Goal: Transaction & Acquisition: Obtain resource

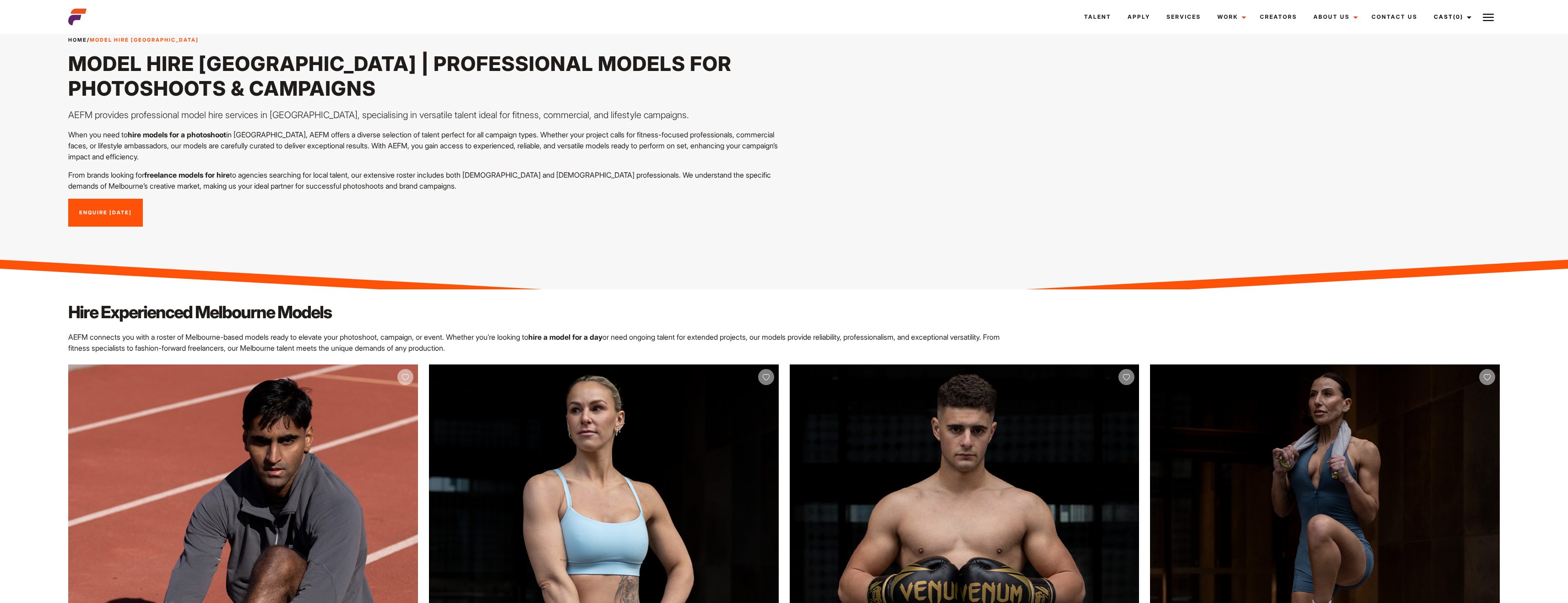
scroll to position [183, 0]
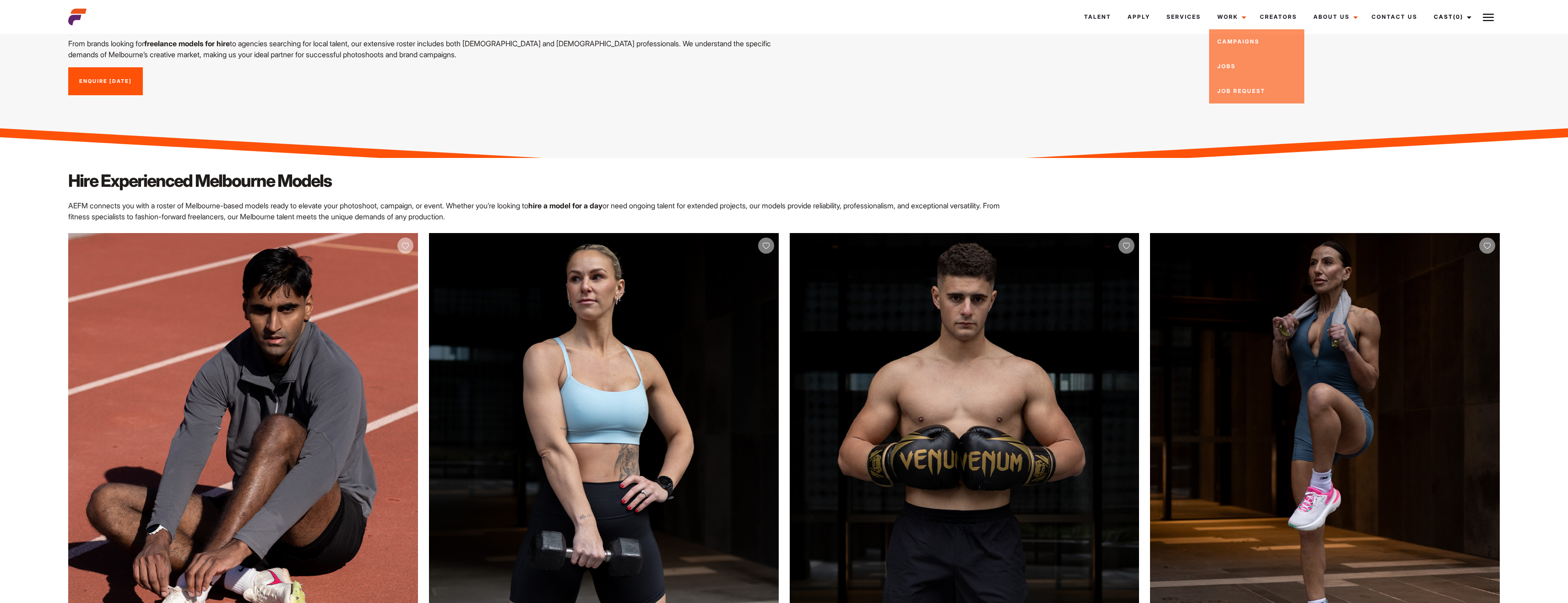
click at [1111, 73] on div "Home / Model Hire Melbourne Model Hire Melbourne | Professional Models for Phot…" at bounding box center [784, 0] width 1443 height 272
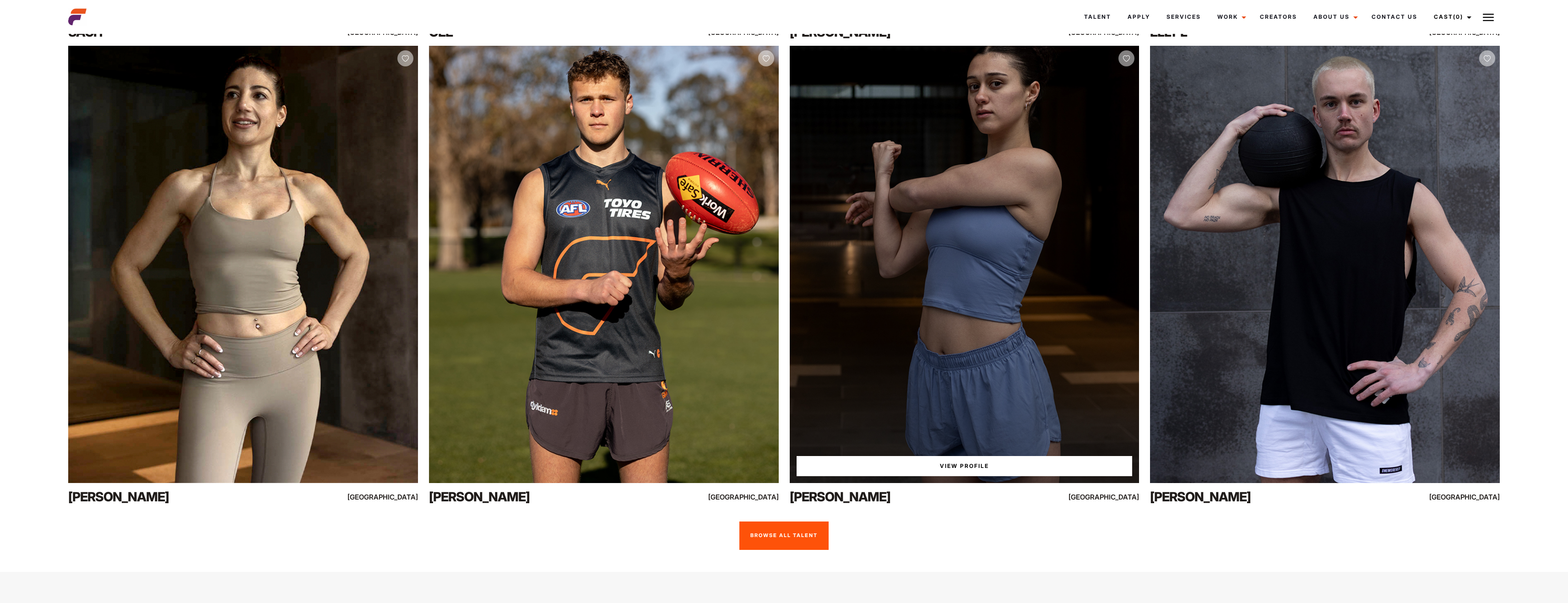
scroll to position [1099, 0]
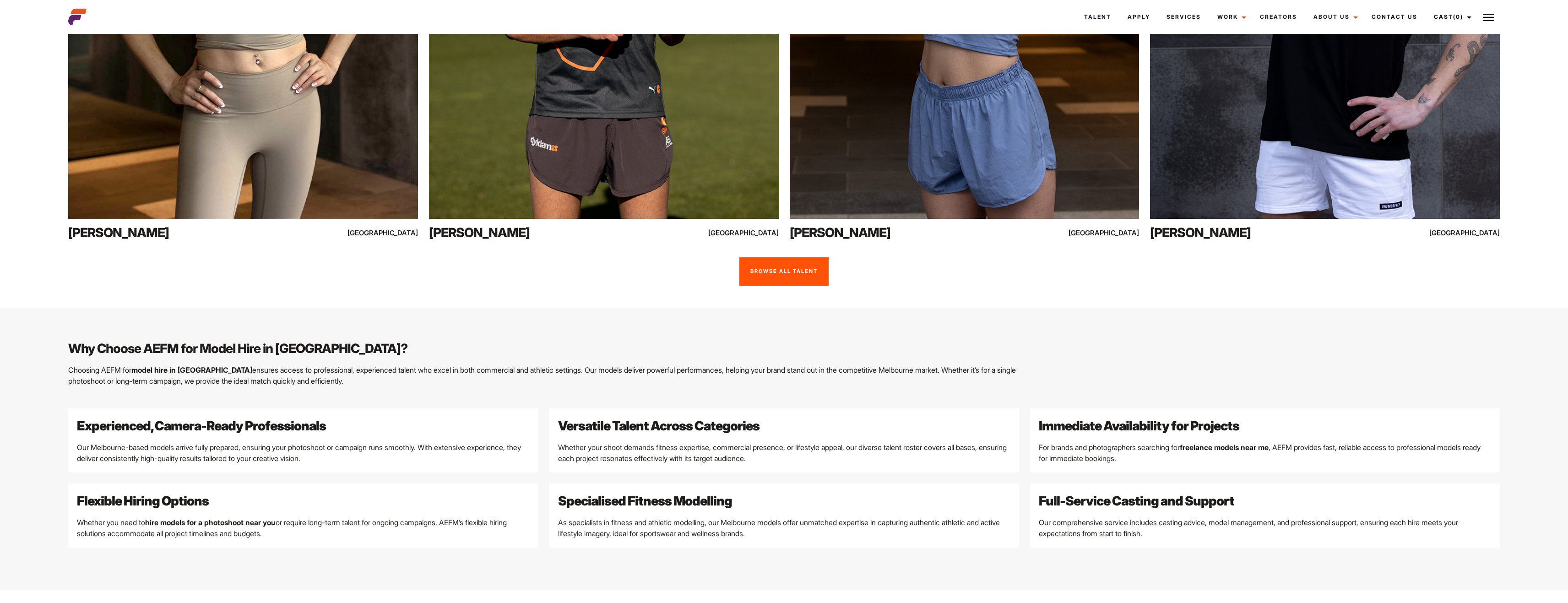
click at [804, 279] on link "Browse all talent" at bounding box center [783, 272] width 90 height 28
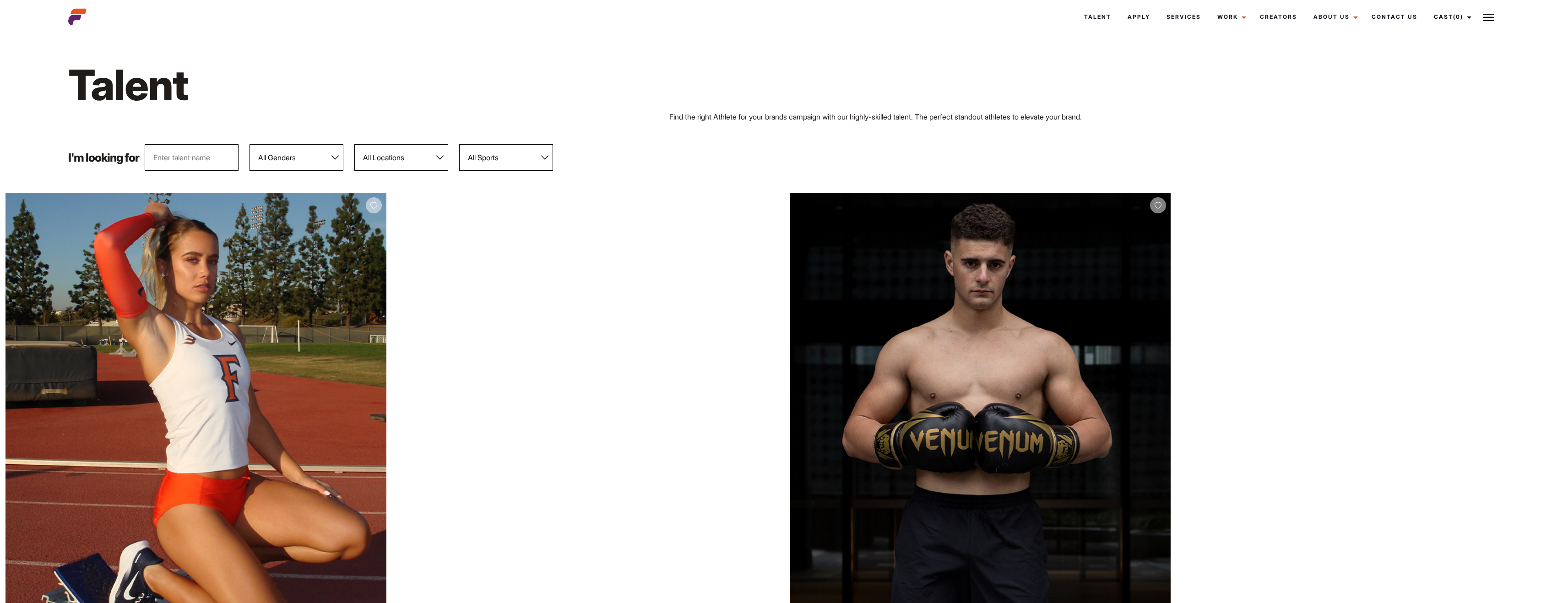
click at [513, 152] on select "All Sports 100 Meter Butterfly Acrobatics Aerial awareness Aerobics AFL Aflw Am…" at bounding box center [506, 158] width 94 height 27
click at [398, 161] on select "All Locations Adelaide Brisbane Darwin Gold Coast Melbourne Perth Sunshine Coas…" at bounding box center [400, 158] width 94 height 27
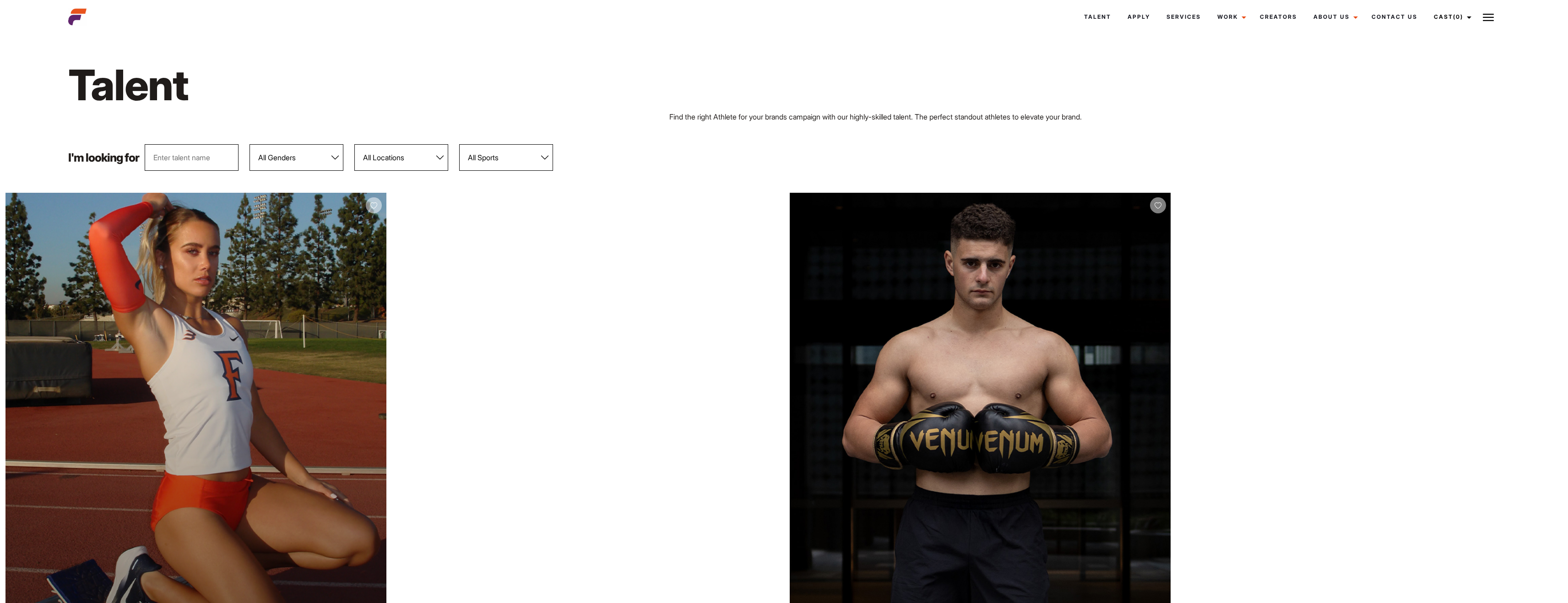
select select "118"
click at [354, 145] on select "All Locations Adelaide Brisbane Darwin Gold Coast Melbourne Perth Sunshine Coas…" at bounding box center [400, 158] width 94 height 27
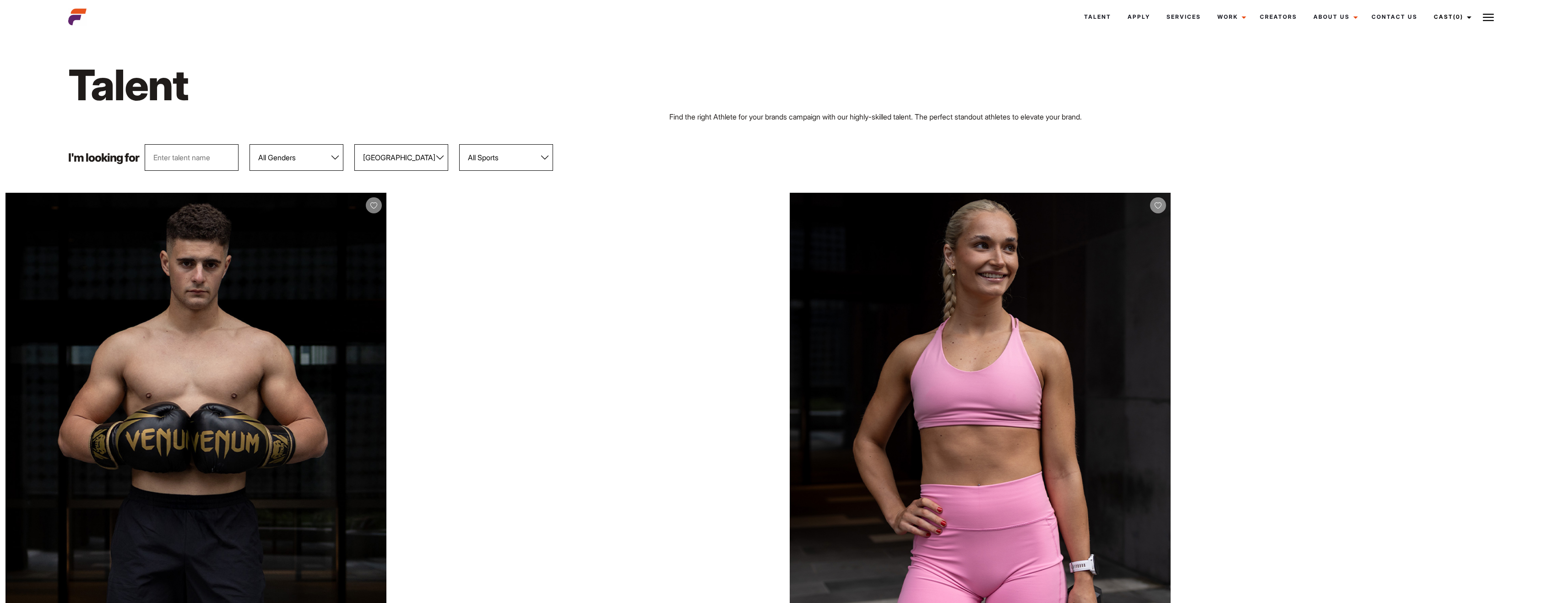
click at [306, 157] on select "All Genders Female Male" at bounding box center [296, 158] width 94 height 27
click at [215, 157] on input "text" at bounding box center [191, 158] width 94 height 27
click at [506, 164] on select "All Sports 100 Meter Butterfly Acrobatics Aerial awareness Aerobics AFL Aflw Am…" at bounding box center [506, 158] width 94 height 27
click at [747, 157] on div "I'm looking for All Genders Female Male All Locations Adelaide Brisbane Darwin …" at bounding box center [784, 158] width 1443 height 27
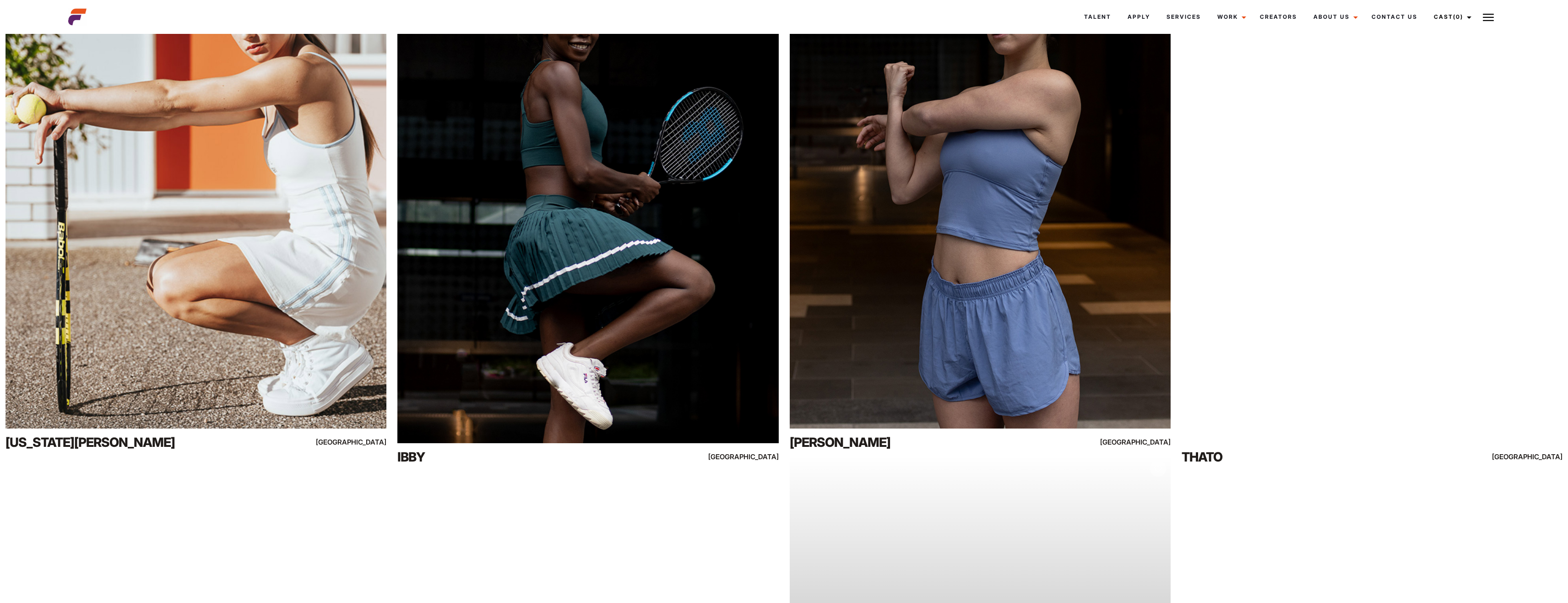
scroll to position [2243, 0]
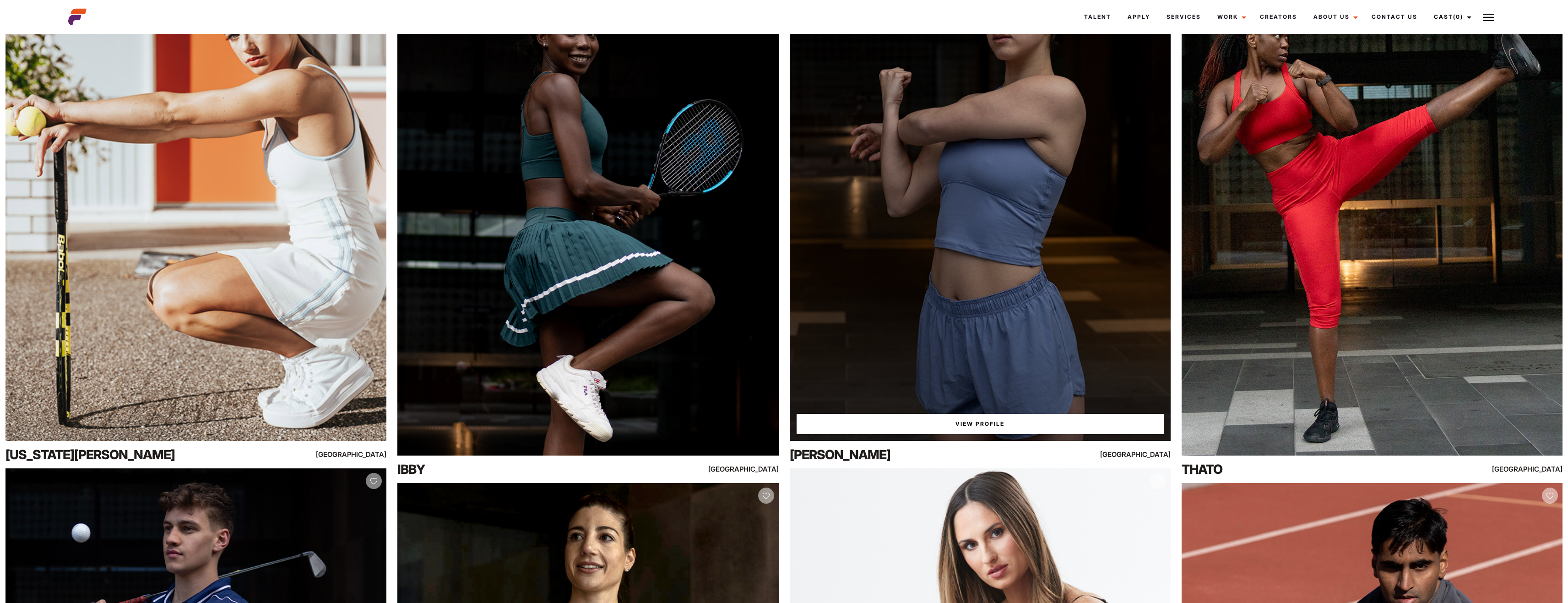
click at [1017, 422] on link "View Profile" at bounding box center [980, 424] width 367 height 20
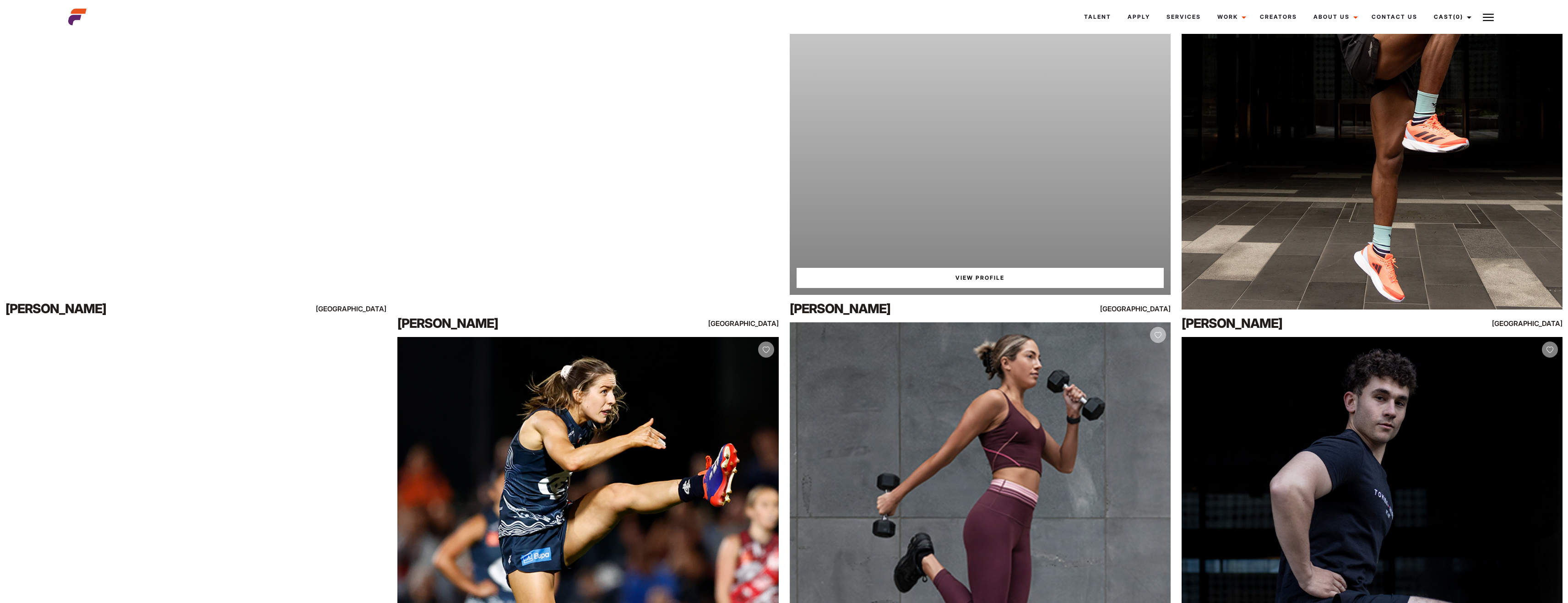
scroll to position [5436, 0]
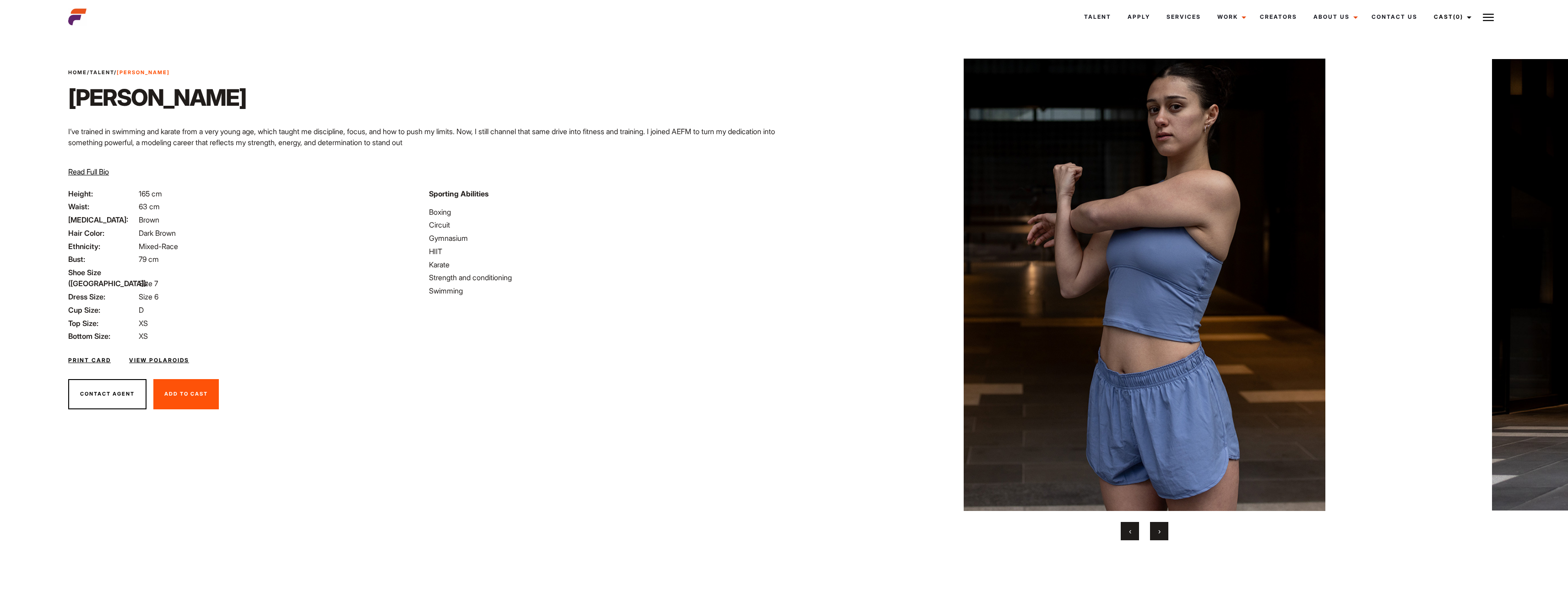
click at [1161, 528] on button "›" at bounding box center [1159, 531] width 18 height 18
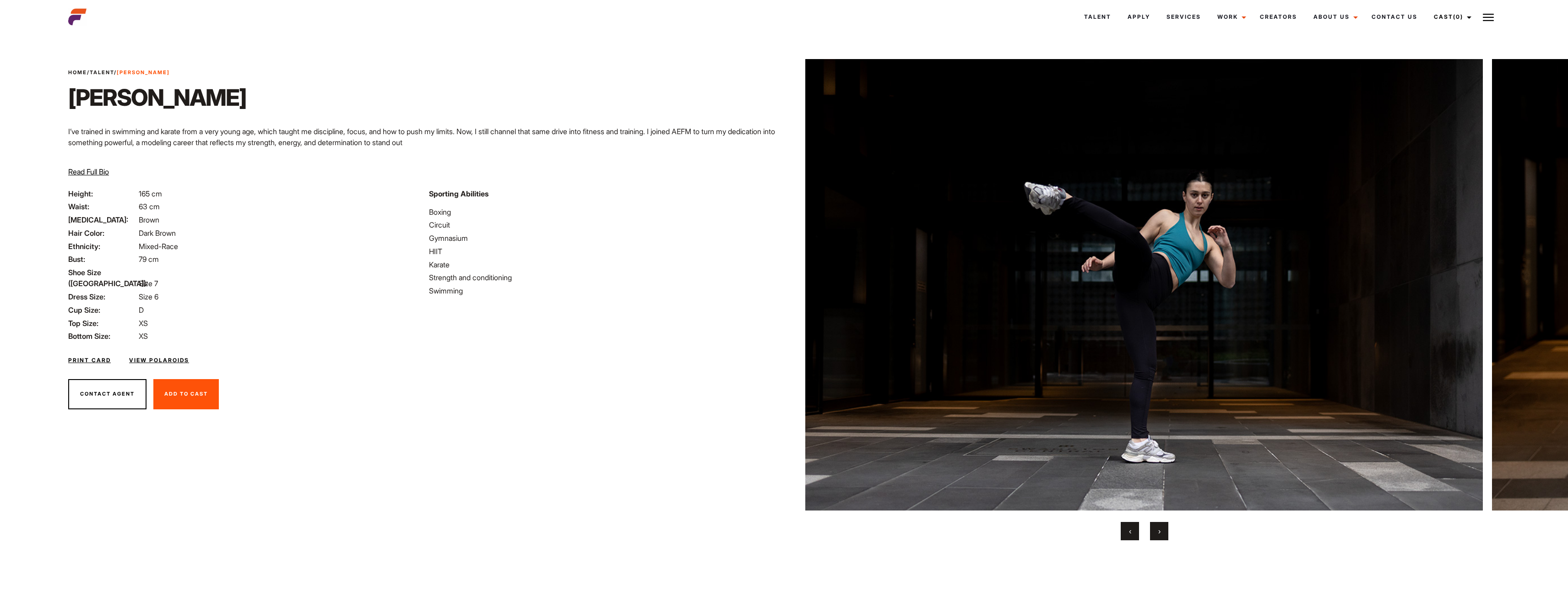
click at [1161, 528] on button "›" at bounding box center [1159, 531] width 18 height 18
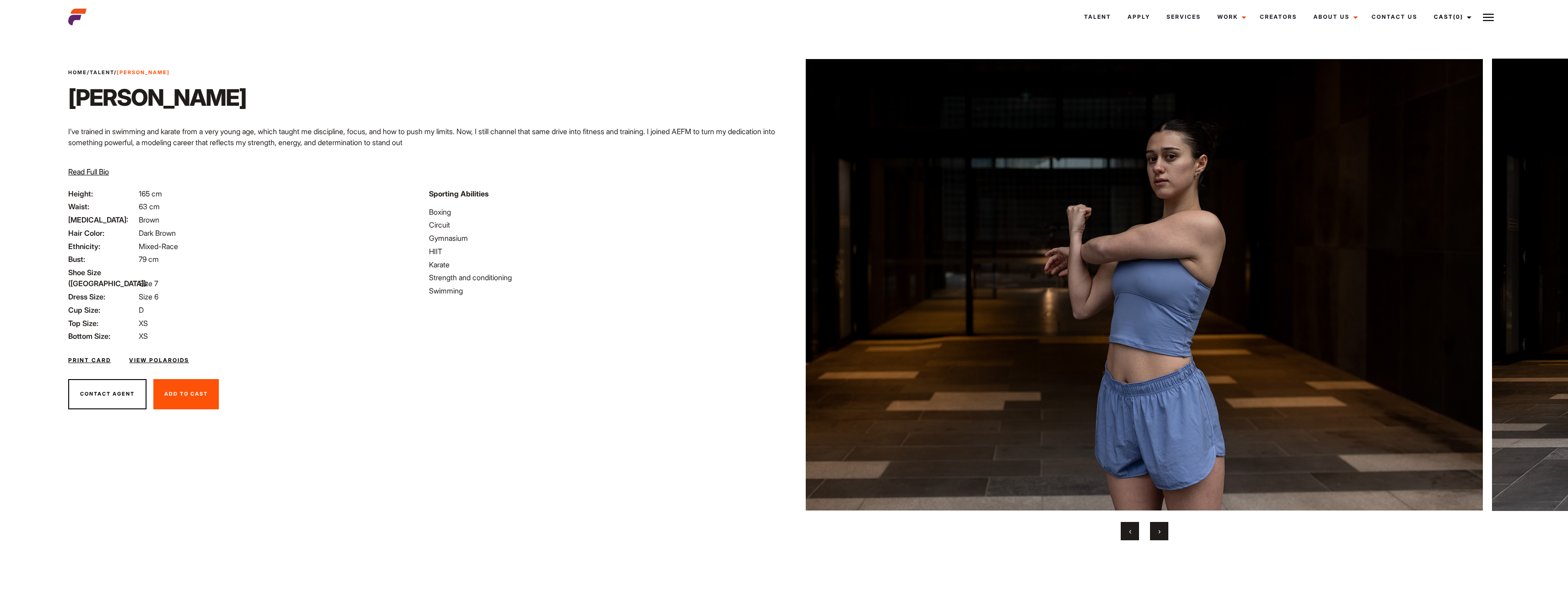
click at [1161, 528] on button "›" at bounding box center [1159, 531] width 18 height 18
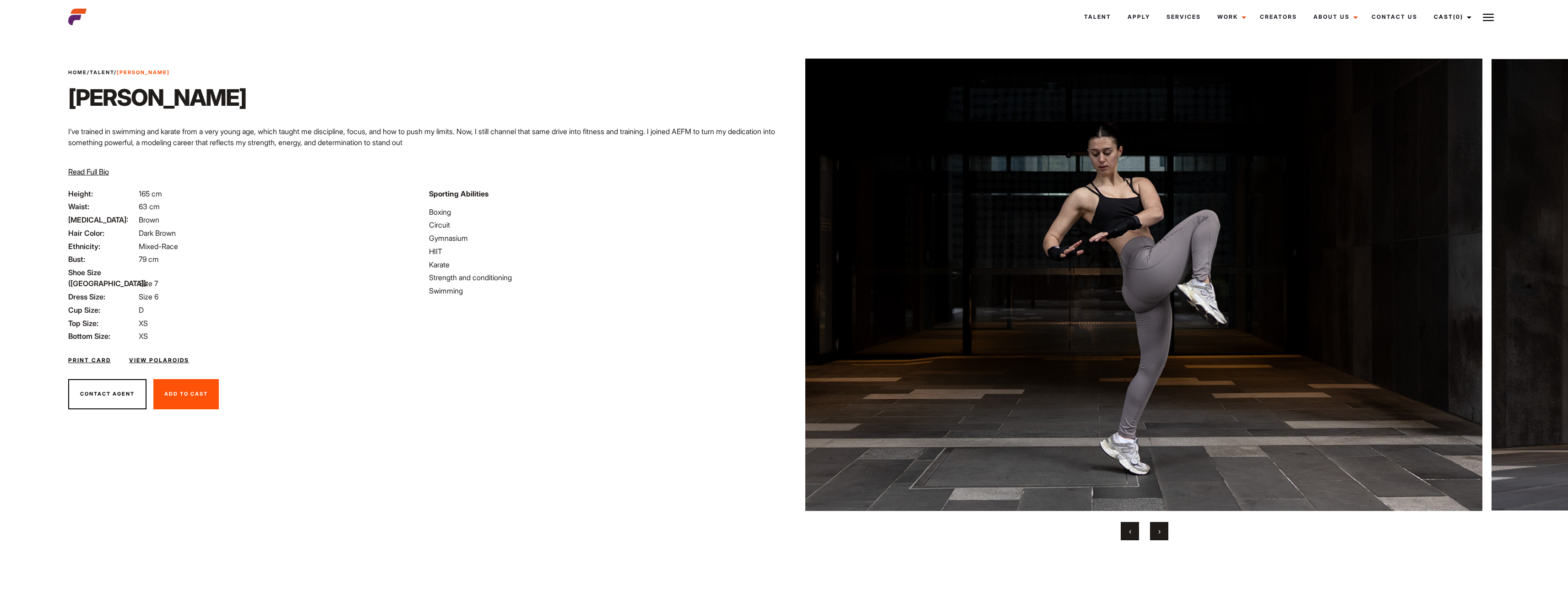
click at [1161, 528] on button "›" at bounding box center [1159, 531] width 18 height 18
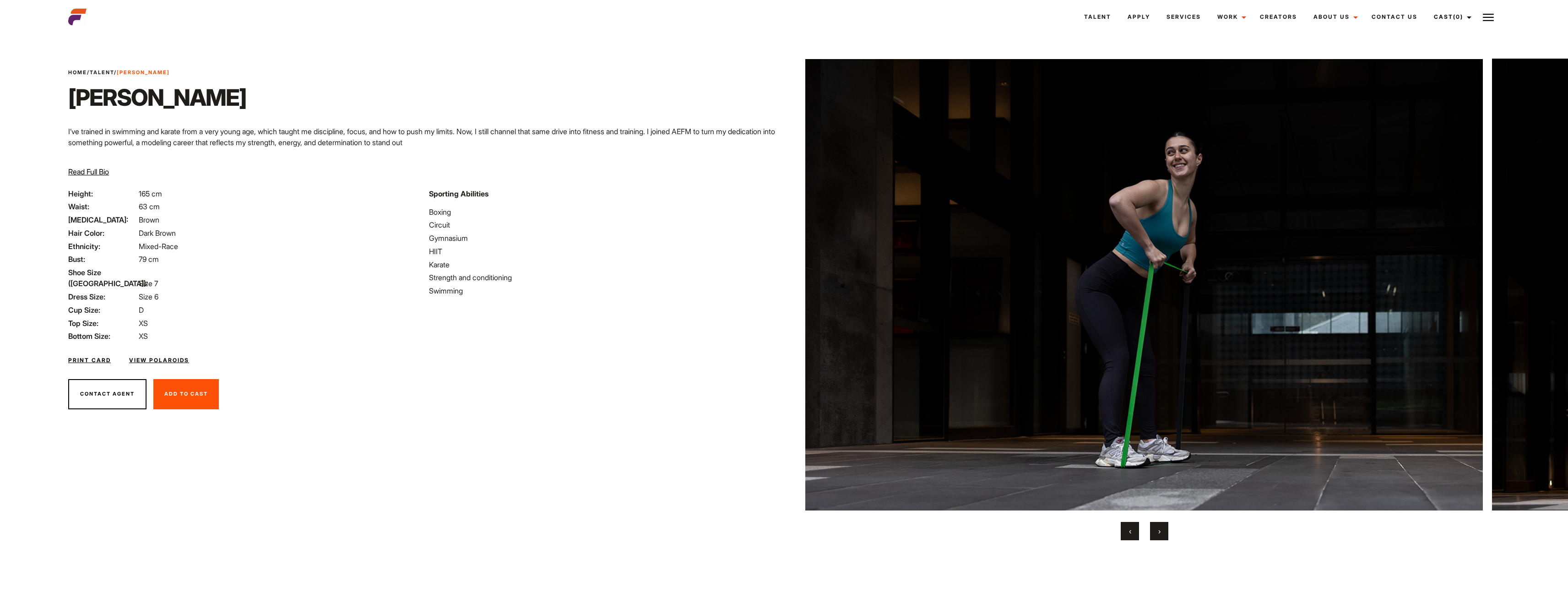
click at [1161, 528] on button "›" at bounding box center [1159, 531] width 18 height 18
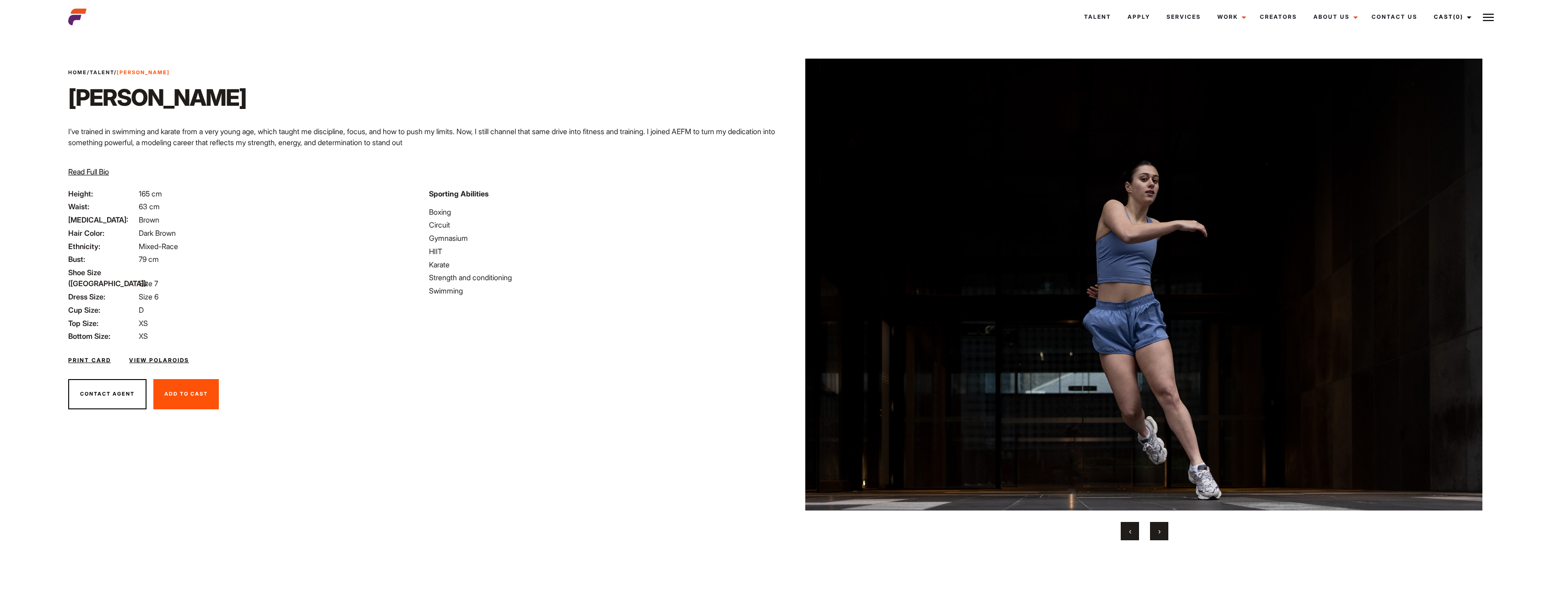
click at [1161, 528] on button "›" at bounding box center [1159, 531] width 18 height 18
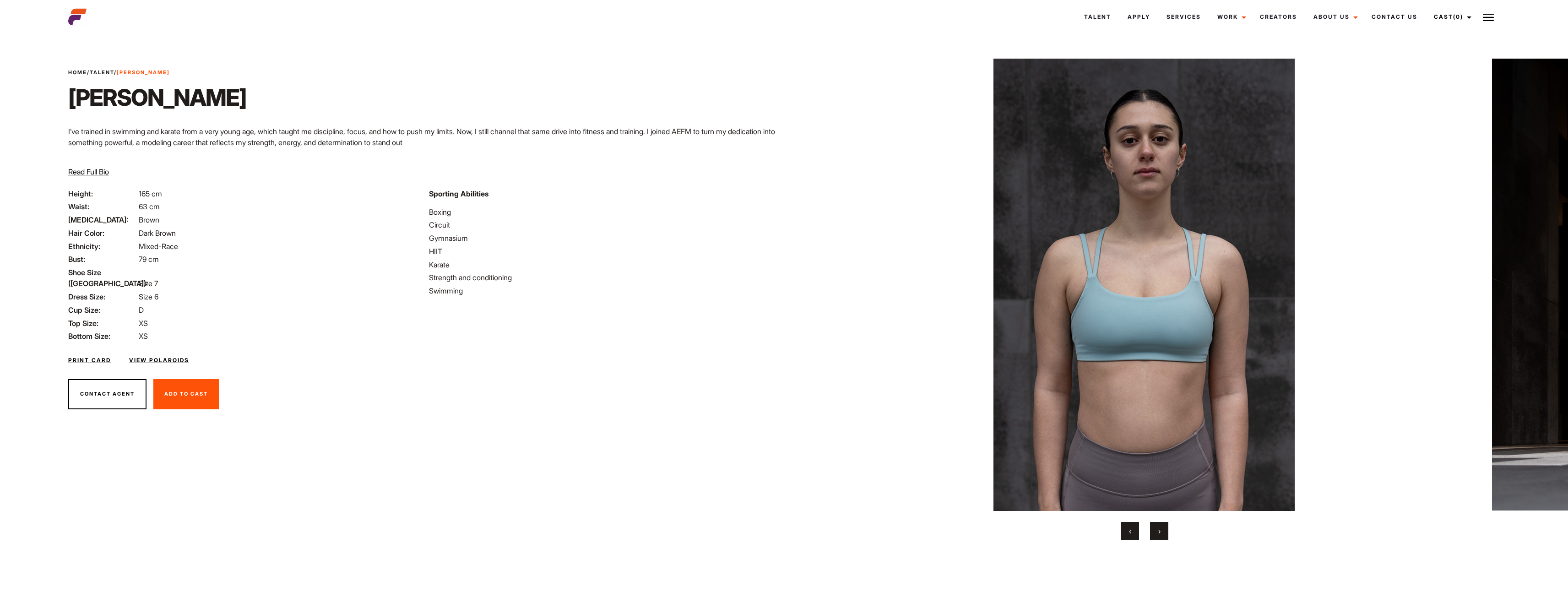
click at [1161, 528] on button "›" at bounding box center [1159, 531] width 18 height 18
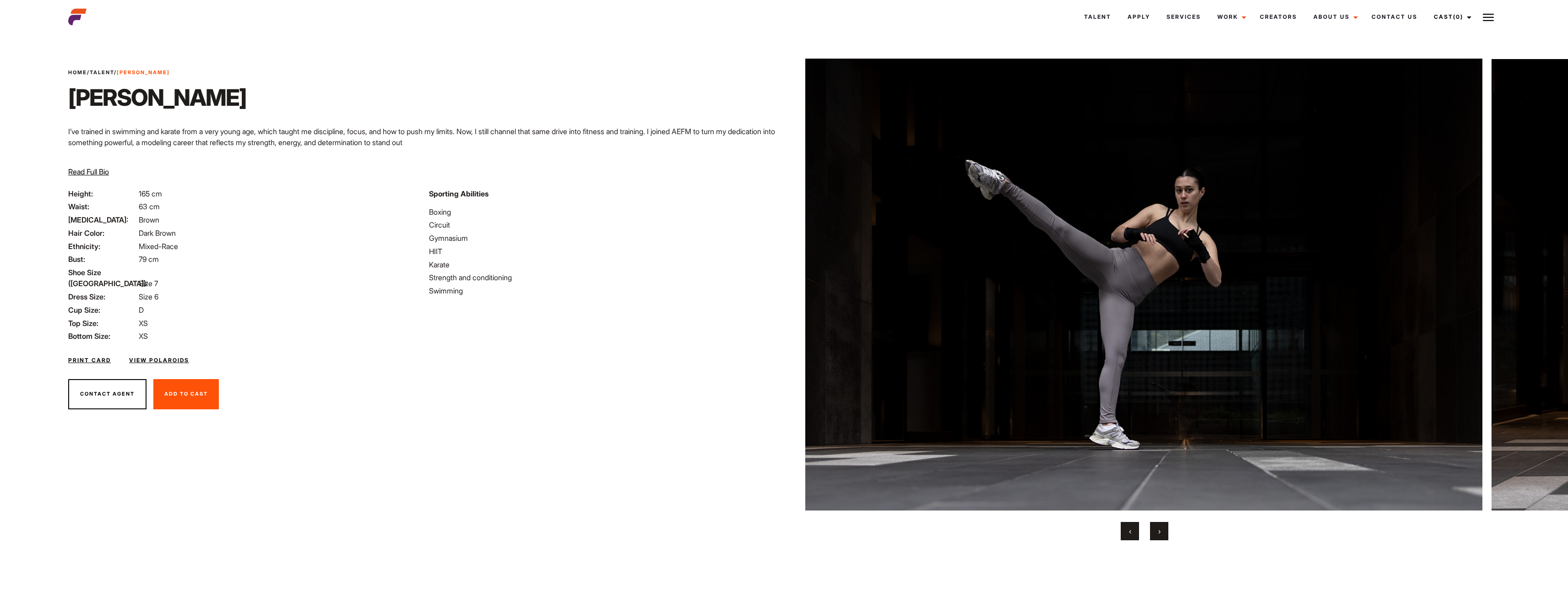
click at [1161, 528] on button "›" at bounding box center [1159, 531] width 18 height 18
